Goal: Answer question/provide support

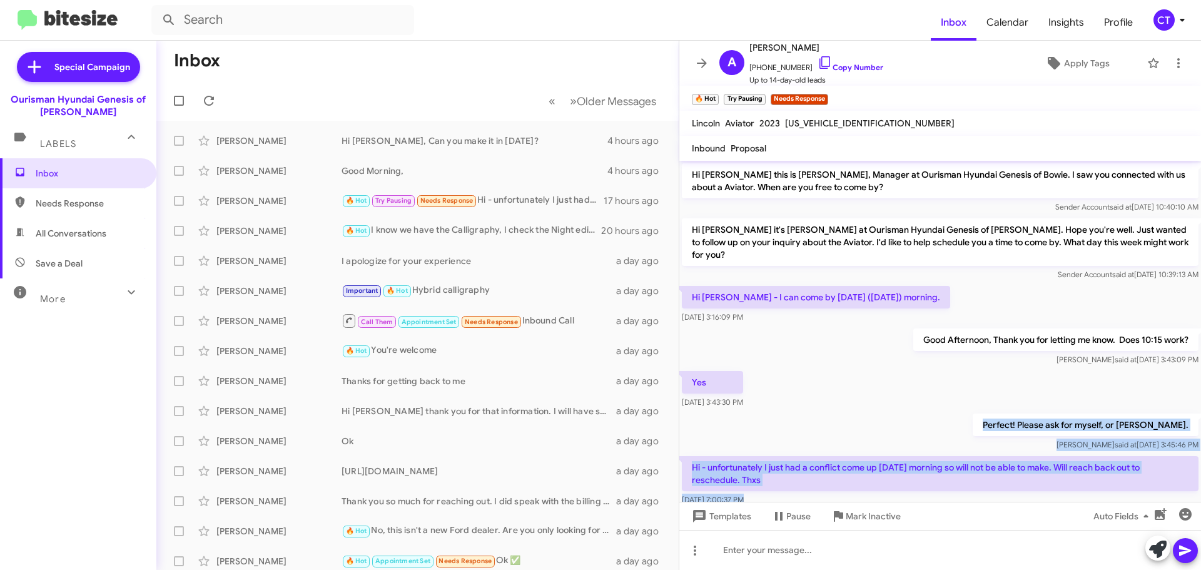
scroll to position [16, 0]
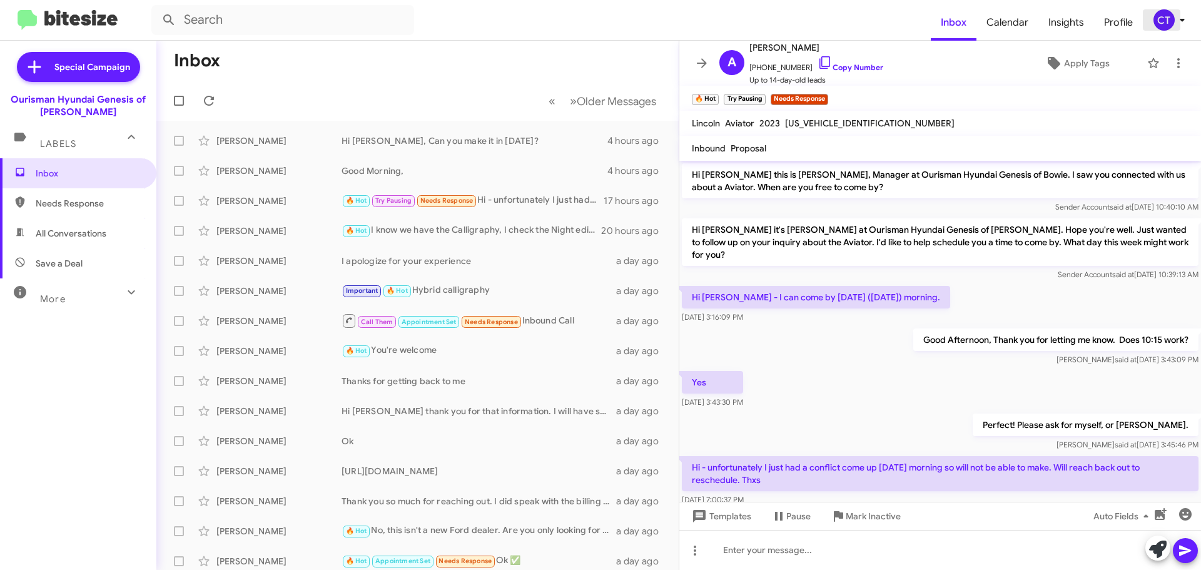
click at [1176, 18] on icon at bounding box center [1181, 20] width 15 height 15
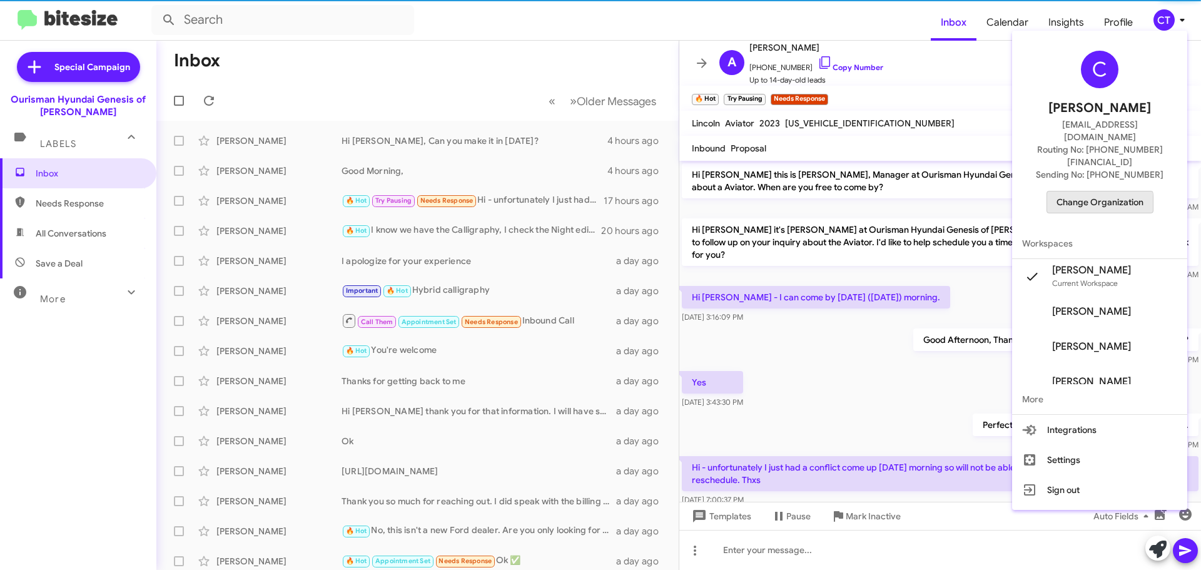
click at [1092, 191] on span "Change Organization" at bounding box center [1099, 201] width 87 height 21
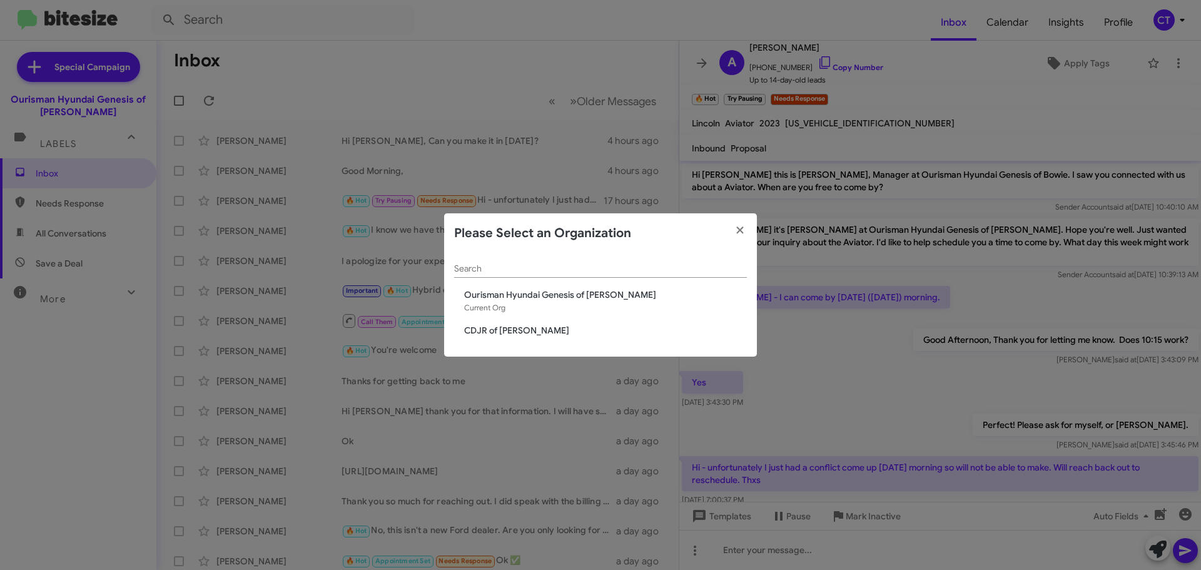
click at [492, 328] on span "CDJR of [PERSON_NAME]" at bounding box center [605, 330] width 283 height 13
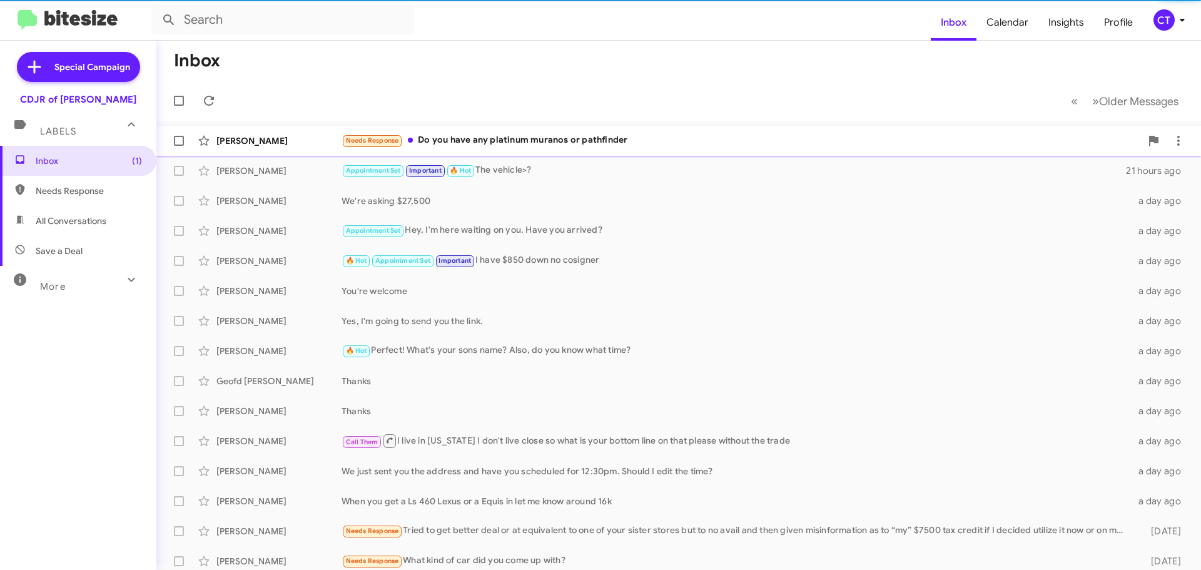
click at [584, 144] on div "Needs Response Do you have any platinum muranos or pathfinder" at bounding box center [740, 140] width 799 height 14
